Goal: Information Seeking & Learning: Learn about a topic

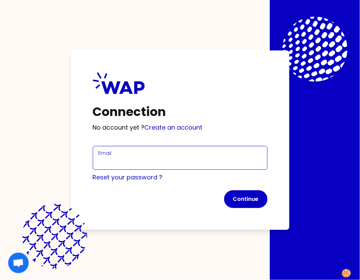
click at [108, 163] on input "Email" at bounding box center [180, 162] width 163 height 10
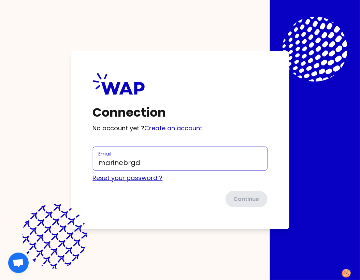
type input "marinebrgd@gmail.com"
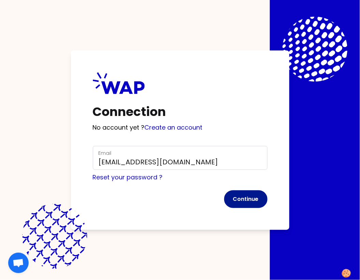
click at [245, 202] on button "Continue" at bounding box center [245, 199] width 43 height 18
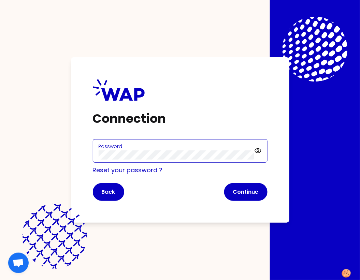
click button "Continue" at bounding box center [245, 192] width 43 height 18
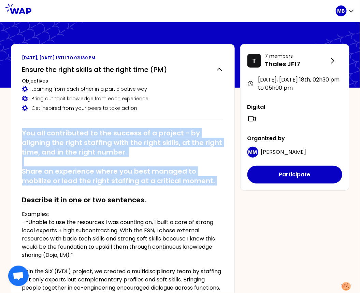
drag, startPoint x: 22, startPoint y: 130, endPoint x: 198, endPoint y: 185, distance: 184.7
click at [198, 185] on h2 "You all contributed to the success of a project - by aligning the right staffin…" at bounding box center [122, 166] width 201 height 76
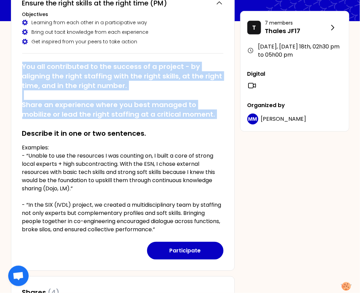
scroll to position [67, 0]
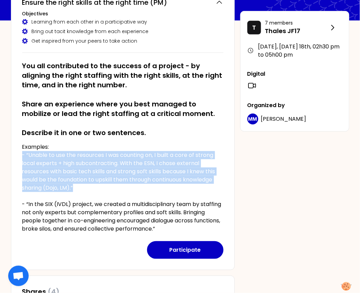
drag, startPoint x: 21, startPoint y: 152, endPoint x: 88, endPoint y: 190, distance: 76.5
click at [88, 190] on div "September 2025, Thursday 18th to 02h30 pm Ensure the right skills at the right …" at bounding box center [123, 123] width 224 height 293
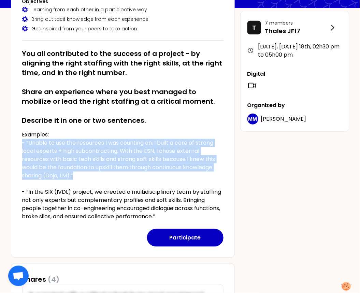
scroll to position [81, 0]
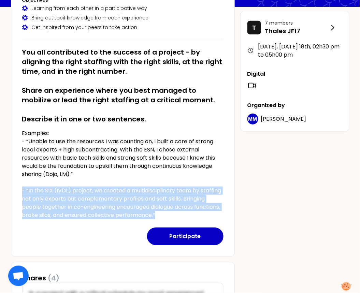
drag, startPoint x: 21, startPoint y: 189, endPoint x: 191, endPoint y: 216, distance: 171.5
click at [191, 216] on div "September 2025, Thursday 18th to 02h30 pm Ensure the right skills at the right …" at bounding box center [123, 109] width 224 height 293
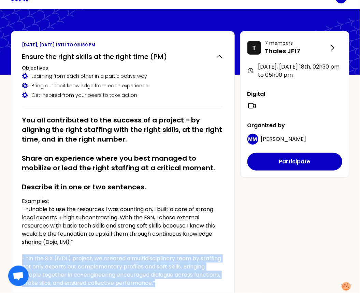
scroll to position [16, 0]
